Goal: Task Accomplishment & Management: Manage account settings

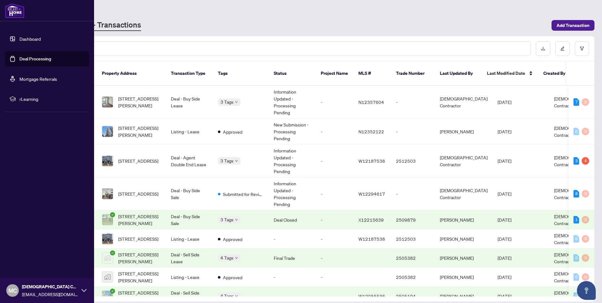
click at [27, 39] on link "Dashboard" at bounding box center [29, 39] width 21 height 6
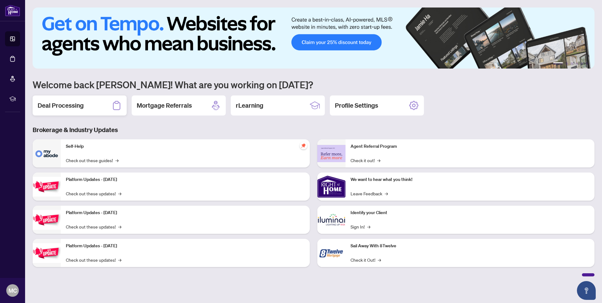
click at [77, 108] on h2 "Deal Processing" at bounding box center [61, 105] width 46 height 9
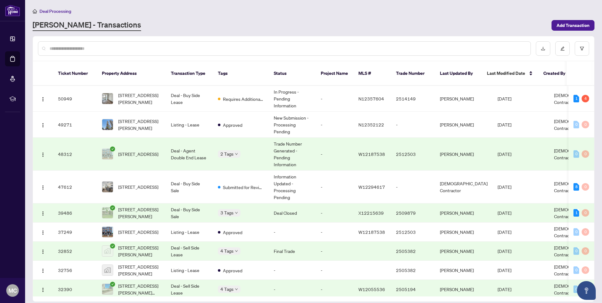
click at [166, 150] on td "Deal - Agent Double End Lease" at bounding box center [189, 154] width 47 height 33
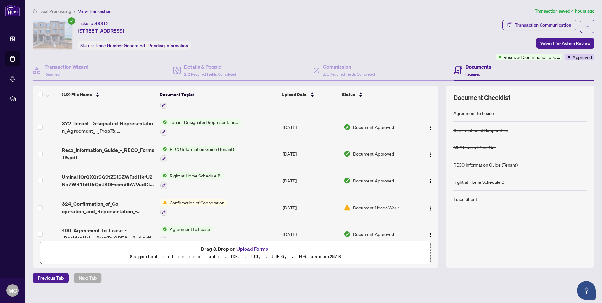
scroll to position [98, 0]
click at [545, 24] on div "Transaction Communication" at bounding box center [542, 25] width 56 height 10
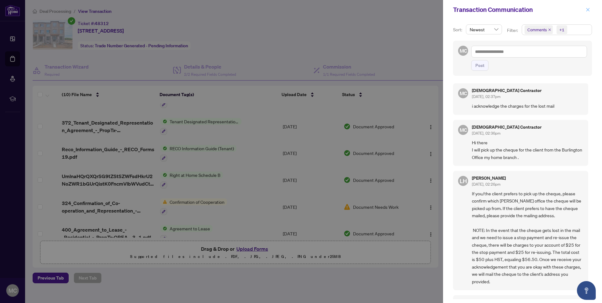
click at [589, 8] on icon "close" at bounding box center [587, 9] width 3 height 3
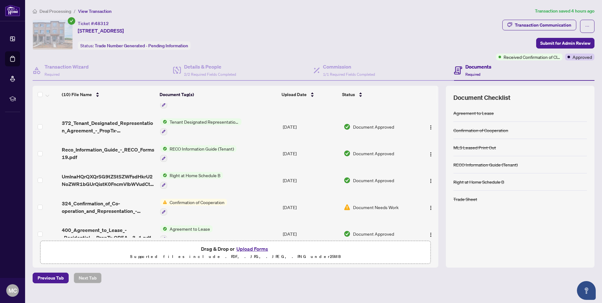
scroll to position [135, 0]
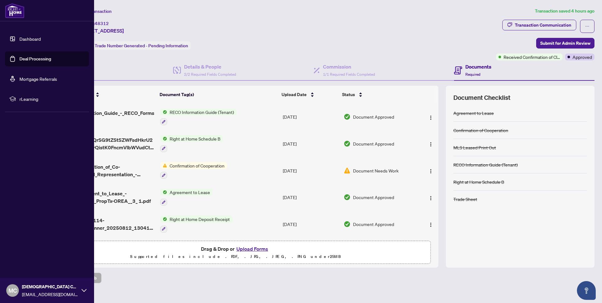
click at [34, 40] on link "Dashboard" at bounding box center [29, 39] width 21 height 6
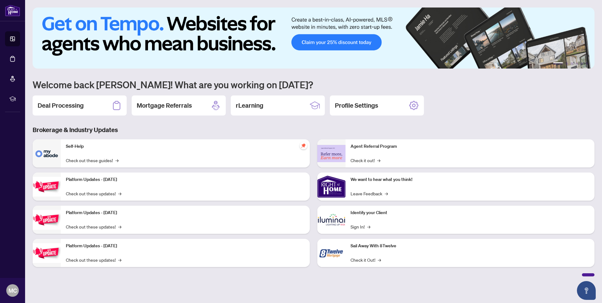
click at [75, 100] on div "Deal Processing" at bounding box center [80, 106] width 94 height 20
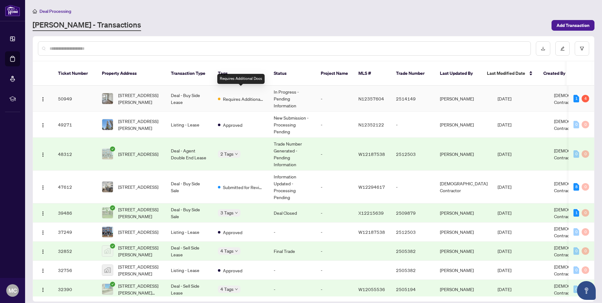
click at [253, 96] on span "Requires Additional Docs" at bounding box center [243, 99] width 41 height 7
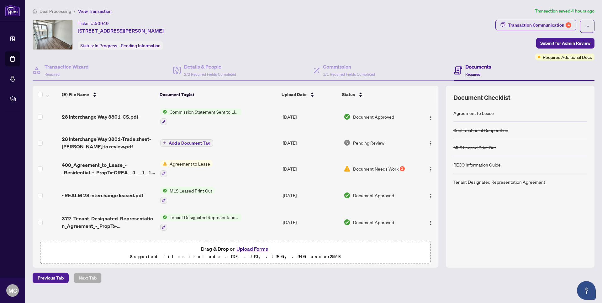
click at [357, 168] on span "Document Needs Work" at bounding box center [375, 168] width 45 height 7
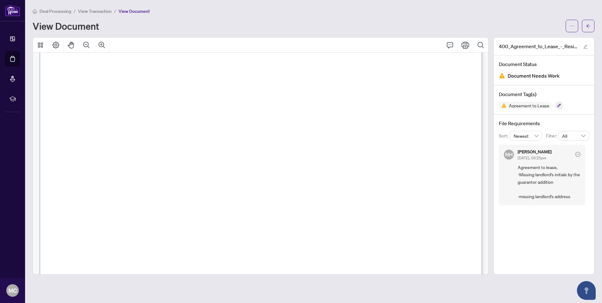
scroll to position [734, 0]
click at [44, 11] on span "Deal Processing" at bounding box center [55, 11] width 32 height 6
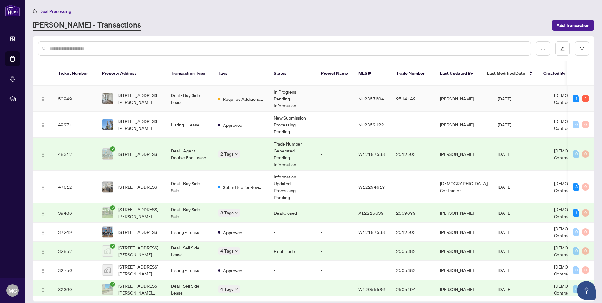
click at [179, 93] on td "Deal - Buy Side Lease" at bounding box center [189, 99] width 47 height 26
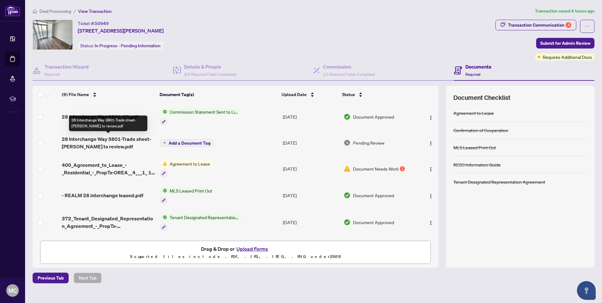
click at [136, 139] on span "28 Interchange Way 3801-Trade sheet-[PERSON_NAME] to review.pdf" at bounding box center [108, 142] width 93 height 15
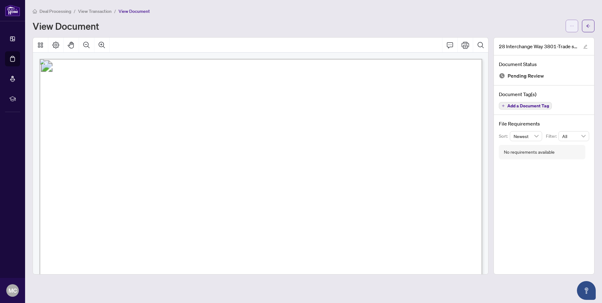
click at [576, 27] on button "button" at bounding box center [571, 26] width 13 height 13
click at [535, 40] on span "Download" at bounding box center [549, 39] width 48 height 7
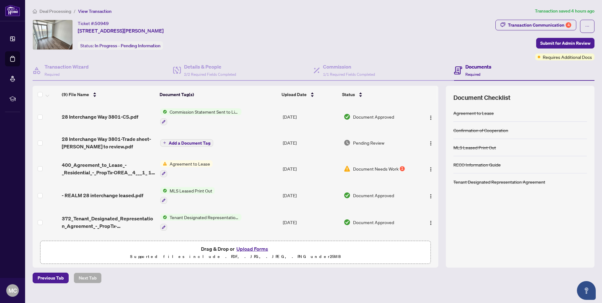
click at [258, 248] on button "Upload Forms" at bounding box center [251, 249] width 35 height 8
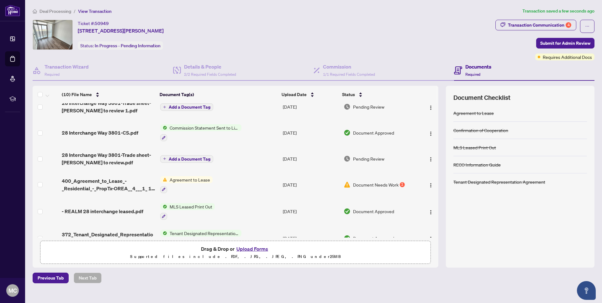
scroll to position [9, 0]
click at [251, 248] on button "Upload Forms" at bounding box center [251, 249] width 35 height 8
click at [395, 183] on span "Document Needs Work" at bounding box center [375, 185] width 45 height 7
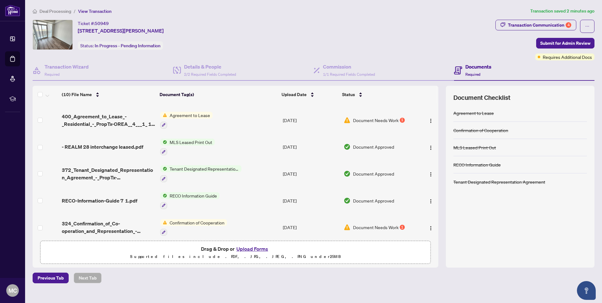
scroll to position [76, 0]
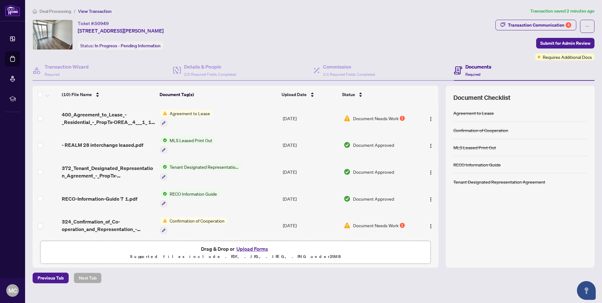
click at [368, 225] on span "Document Needs Work" at bounding box center [375, 225] width 45 height 7
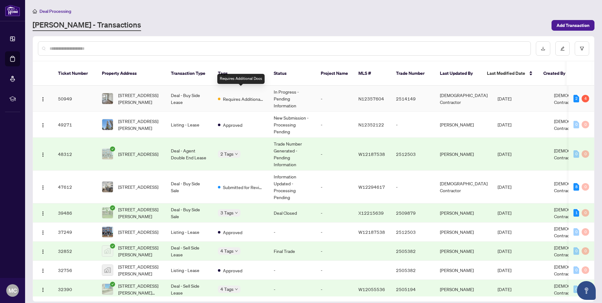
click at [230, 96] on span "Requires Additional Docs" at bounding box center [243, 99] width 41 height 7
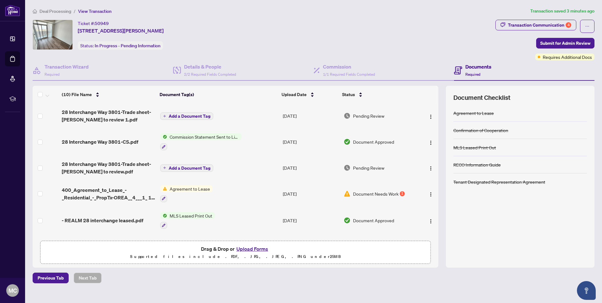
click at [379, 194] on span "Document Needs Work" at bounding box center [375, 193] width 45 height 7
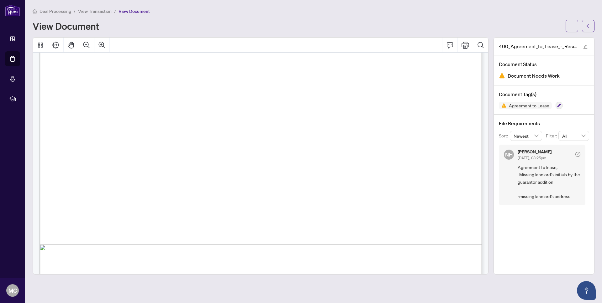
scroll to position [294, 0]
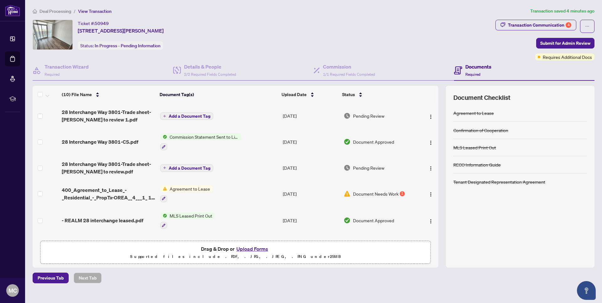
click at [252, 248] on button "Upload Forms" at bounding box center [251, 249] width 35 height 8
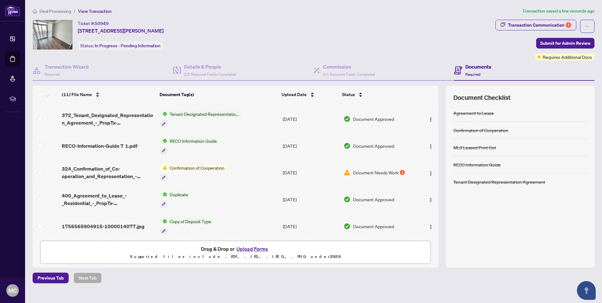
scroll to position [157, 0]
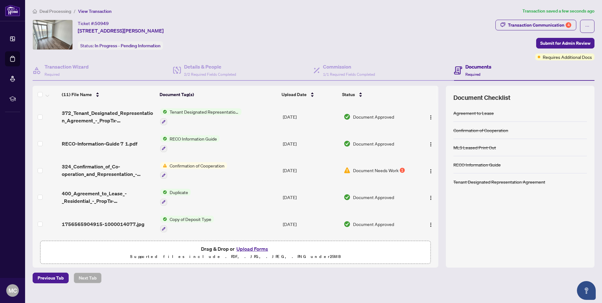
click at [360, 167] on span "Document Needs Work" at bounding box center [375, 170] width 45 height 7
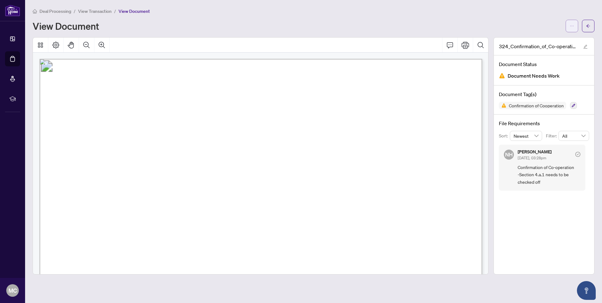
click at [570, 24] on icon "ellipsis" at bounding box center [571, 26] width 4 height 4
click at [548, 42] on span "Download" at bounding box center [549, 39] width 48 height 7
click at [588, 25] on icon "arrow-left" at bounding box center [588, 26] width 4 height 4
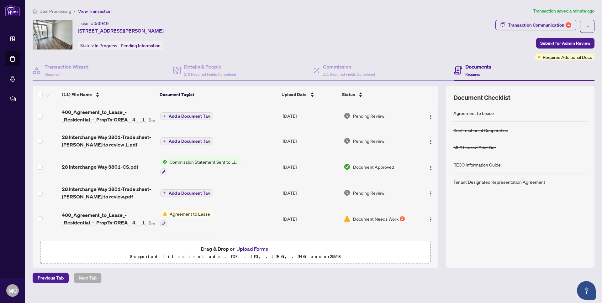
click at [254, 249] on button "Upload Forms" at bounding box center [251, 249] width 35 height 8
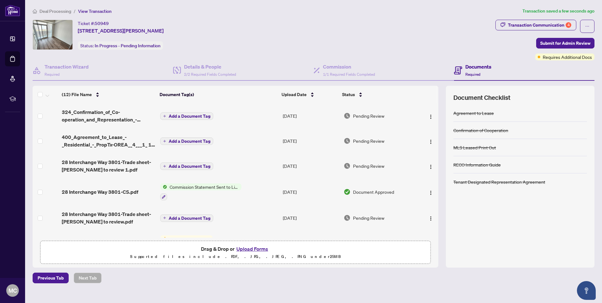
click at [48, 11] on span "Deal Processing" at bounding box center [55, 11] width 32 height 6
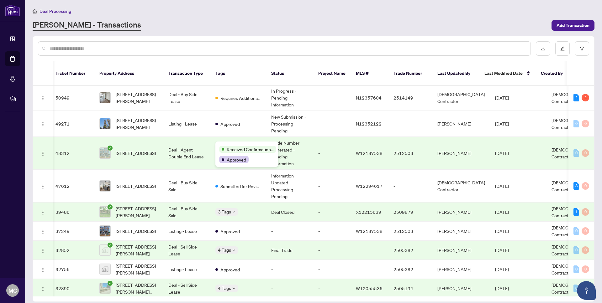
scroll to position [0, 1]
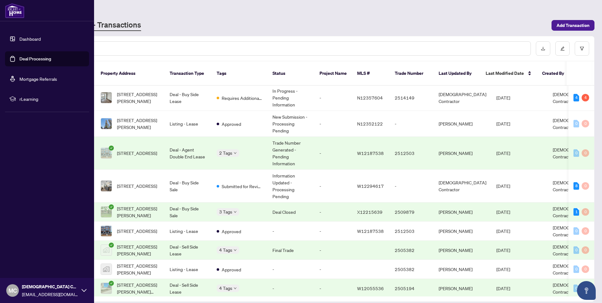
click at [30, 37] on link "Dashboard" at bounding box center [29, 39] width 21 height 6
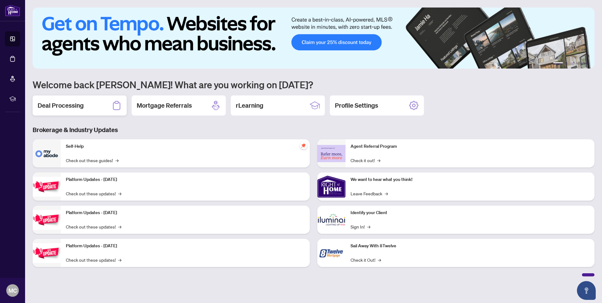
click at [91, 107] on div "Deal Processing" at bounding box center [80, 106] width 94 height 20
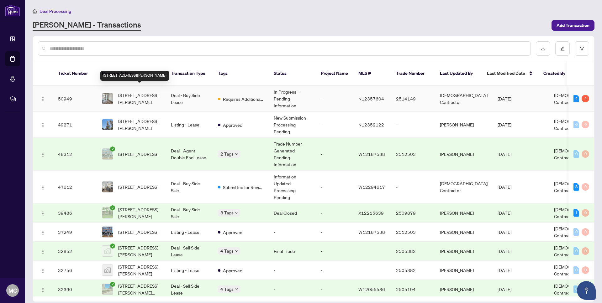
click at [143, 92] on span "[STREET_ADDRESS][PERSON_NAME]" at bounding box center [139, 99] width 43 height 14
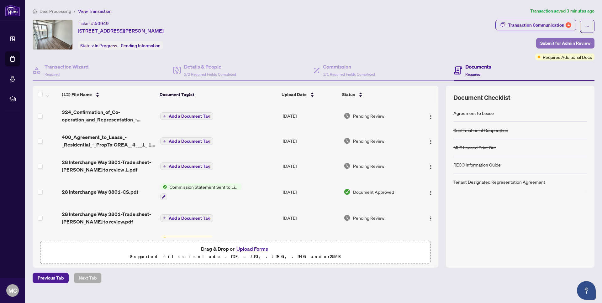
click at [561, 43] on span "Submit for Admin Review" at bounding box center [565, 43] width 50 height 10
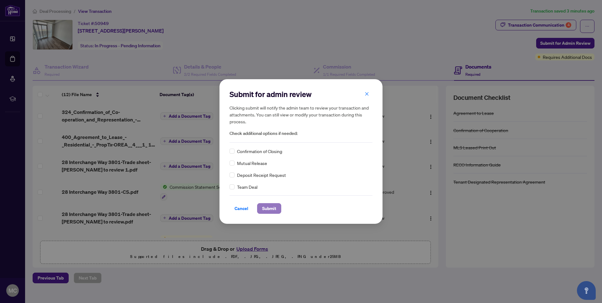
click at [266, 209] on span "Submit" at bounding box center [269, 209] width 14 height 10
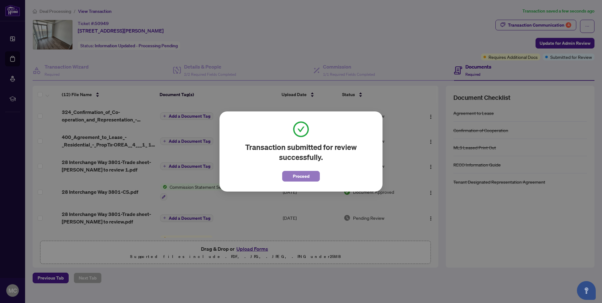
click at [312, 180] on button "Proceed" at bounding box center [301, 176] width 38 height 11
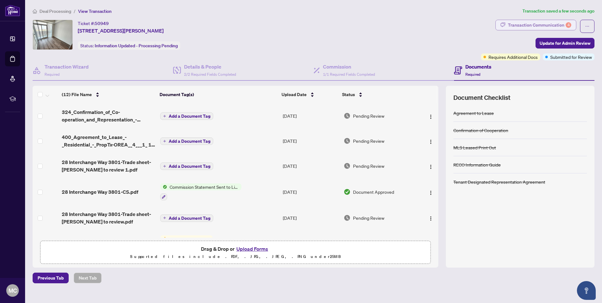
click at [542, 27] on div "Transaction Communication 4" at bounding box center [539, 25] width 63 height 10
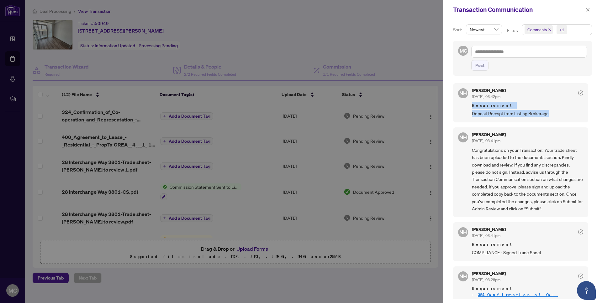
drag, startPoint x: 551, startPoint y: 115, endPoint x: 475, endPoint y: 102, distance: 76.6
click at [475, 102] on div "[PERSON_NAME] [DATE], 03:42pm Requirement Deposit Receipt from Listing Brokerage" at bounding box center [527, 102] width 111 height 29
copy div "Requirement Deposit Receipt from Listing Brokerage"
click at [586, 11] on icon "close" at bounding box center [587, 10] width 4 height 4
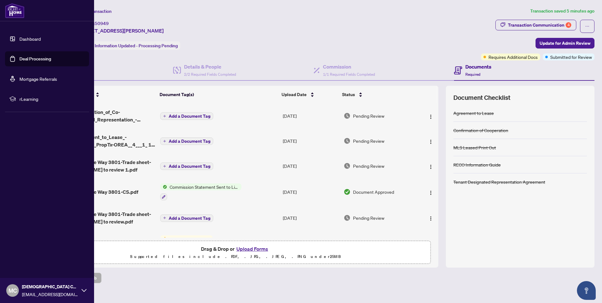
click at [41, 39] on link "Dashboard" at bounding box center [29, 39] width 21 height 6
